Goal: Information Seeking & Learning: Find specific page/section

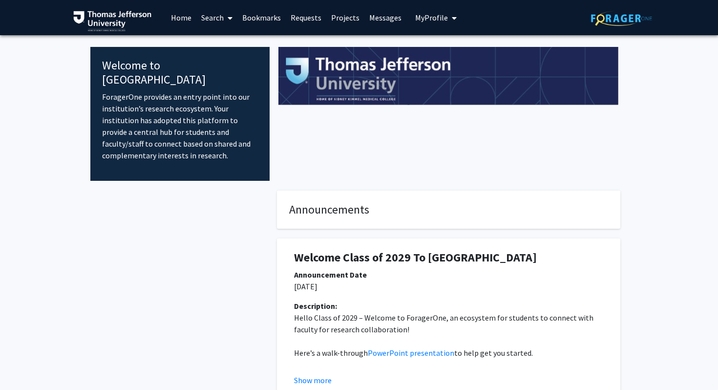
click at [349, 20] on link "Projects" at bounding box center [345, 17] width 38 height 34
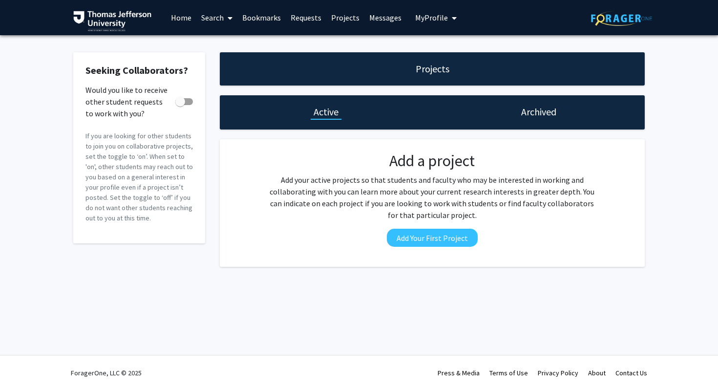
click at [214, 20] on link "Search" at bounding box center [216, 17] width 41 height 34
click at [223, 46] on span "Faculty/Staff" at bounding box center [232, 45] width 72 height 20
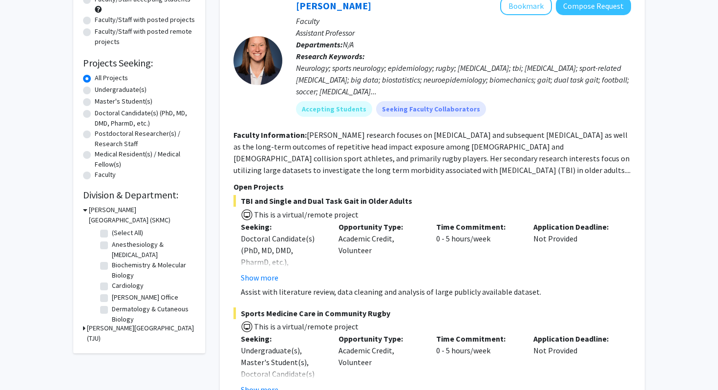
scroll to position [129, 0]
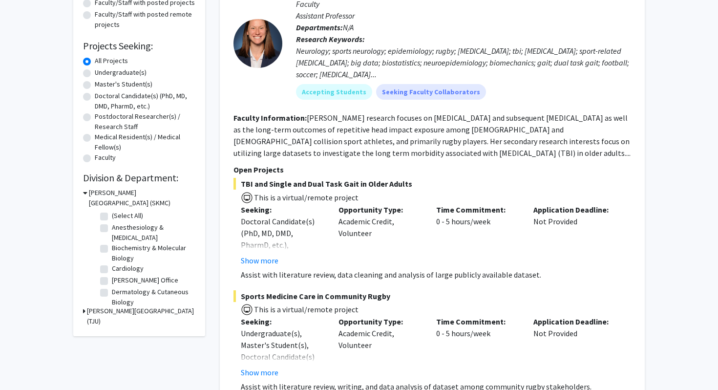
click at [125, 299] on label "Dermatology & Cutaneous Biology" at bounding box center [152, 297] width 81 height 21
click at [118, 293] on input "Dermatology & Cutaneous Biology" at bounding box center [115, 290] width 6 height 6
checkbox input "true"
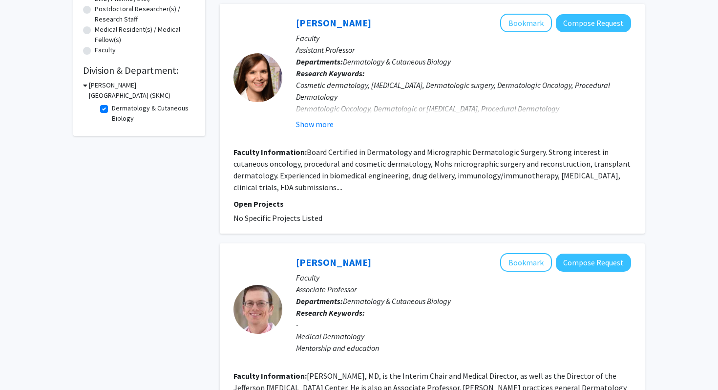
scroll to position [237, 0]
click at [291, 188] on fg-read-more "Board Certified in Dermatology and Micrographic Dermatologic Surgery. Strong in…" at bounding box center [432, 169] width 397 height 45
click at [264, 185] on fg-read-more "Board Certified in Dermatology and Micrographic Dermatologic Surgery. Strong in…" at bounding box center [432, 169] width 397 height 45
click at [324, 122] on button "Show more" at bounding box center [315, 124] width 38 height 12
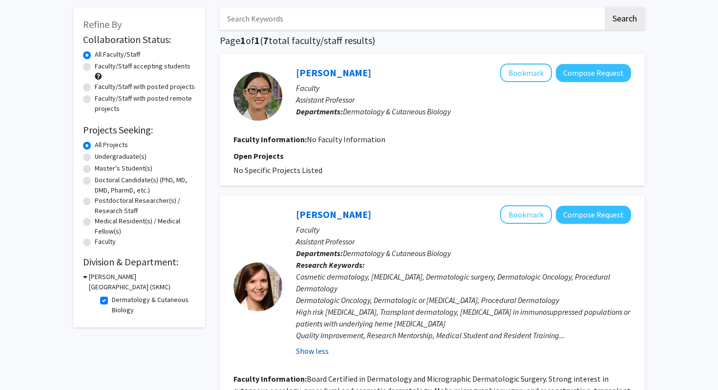
scroll to position [38, 0]
